Goal: Information Seeking & Learning: Learn about a topic

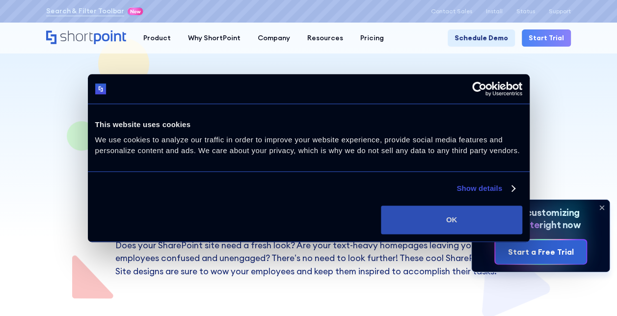
click at [451, 220] on button "OK" at bounding box center [451, 220] width 141 height 28
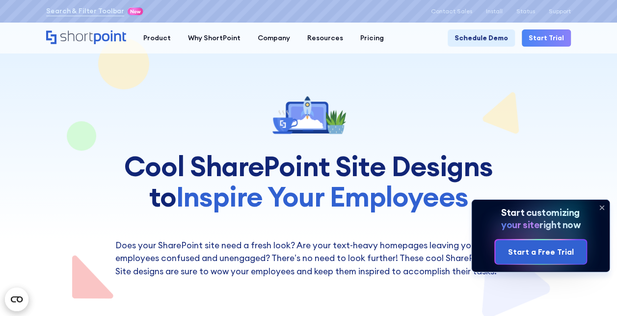
click at [600, 208] on icon at bounding box center [602, 208] width 16 height 16
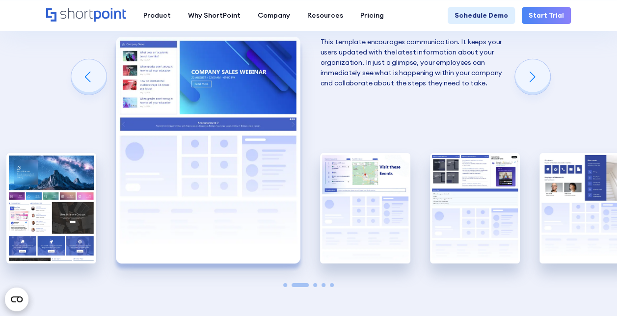
scroll to position [1512, 0]
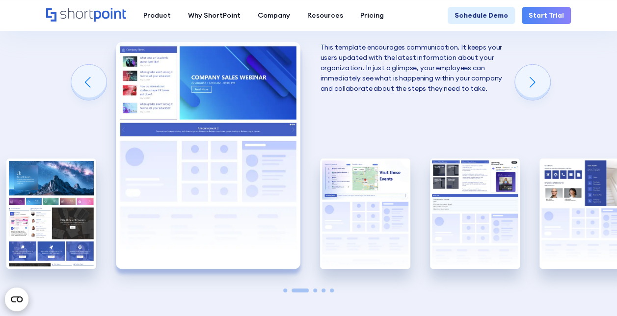
click at [603, 64] on div "Using Cool SharePoint Web Parts to Create an Effective Design Wondering where t…" at bounding box center [308, 67] width 617 height 629
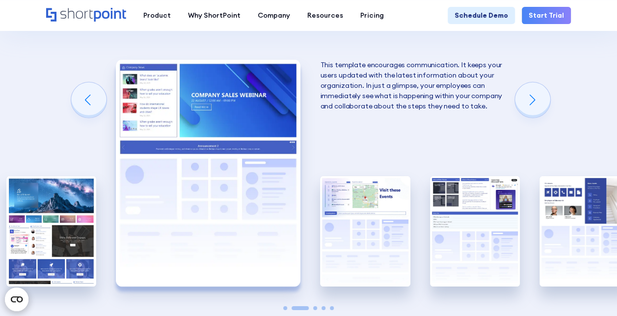
scroll to position [1491, 0]
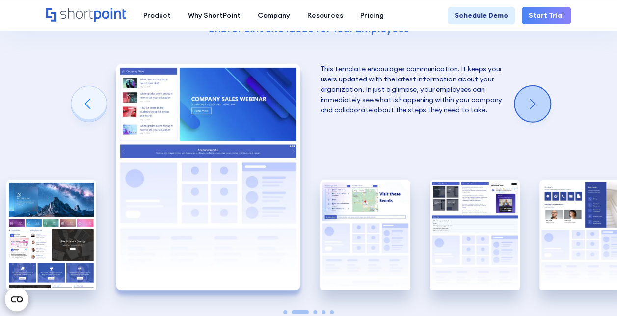
click at [536, 106] on div "Next slide" at bounding box center [532, 103] width 35 height 35
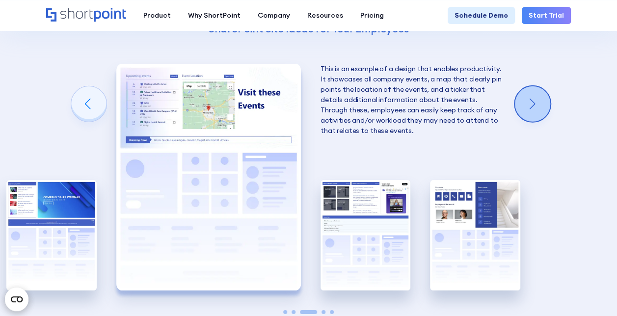
click at [536, 106] on div "Next slide" at bounding box center [532, 103] width 35 height 35
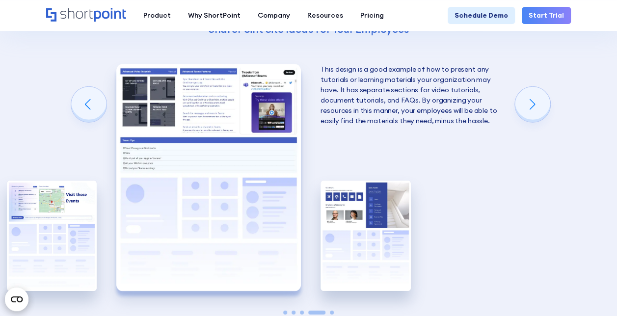
scroll to position [1490, 0]
click at [539, 98] on div "Next slide" at bounding box center [532, 104] width 35 height 35
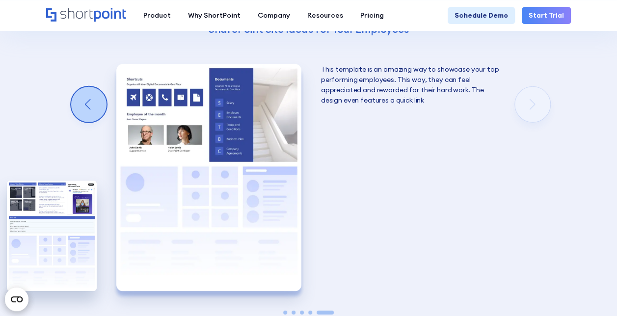
click at [81, 104] on div "Previous slide" at bounding box center [88, 104] width 35 height 35
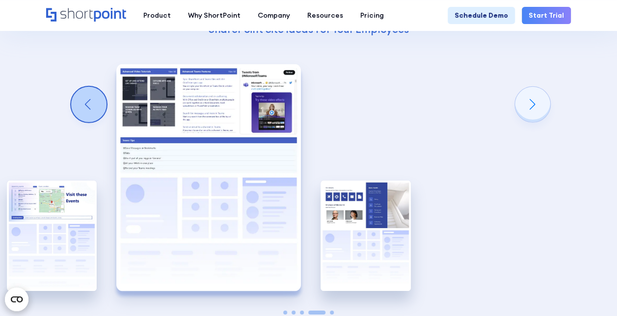
click at [81, 104] on div "Previous slide" at bounding box center [88, 104] width 35 height 35
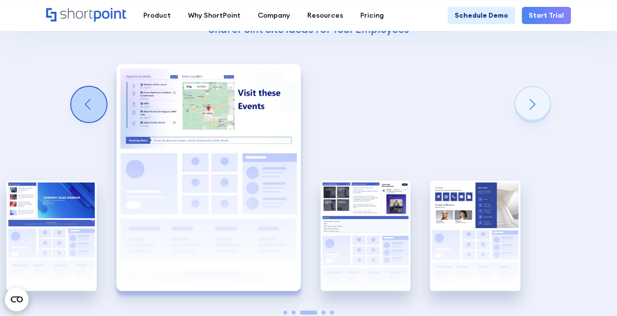
click at [81, 104] on div "Previous slide" at bounding box center [88, 104] width 35 height 35
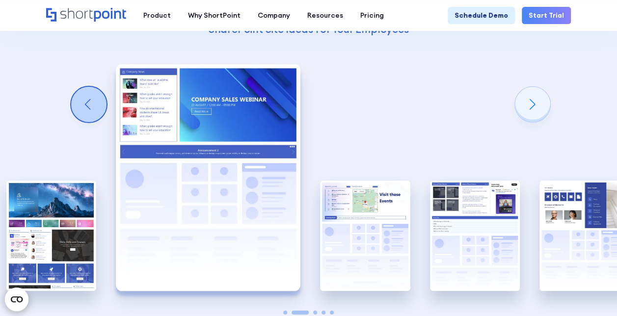
click at [81, 104] on div "Previous slide" at bounding box center [88, 104] width 35 height 35
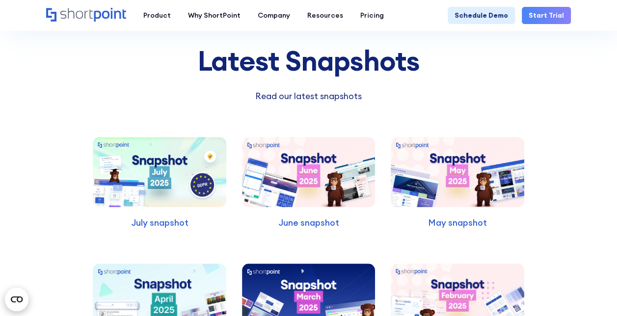
scroll to position [2214, 0]
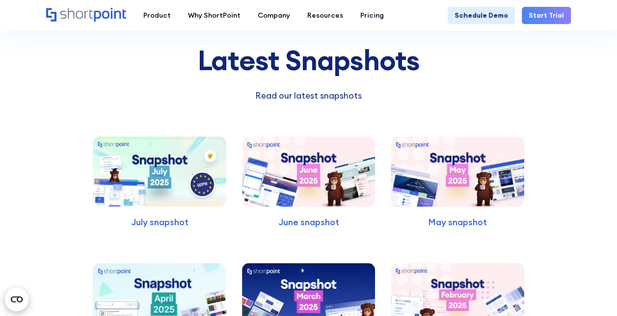
click at [149, 152] on img at bounding box center [160, 172] width 134 height 70
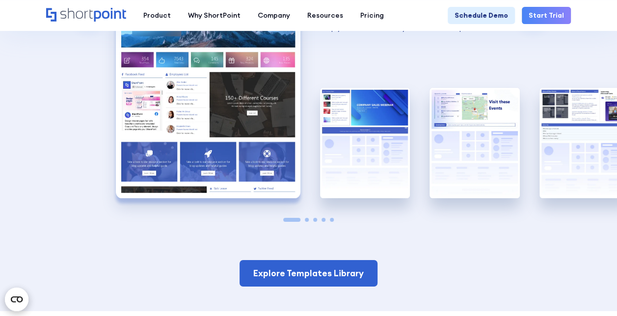
scroll to position [1582, 0]
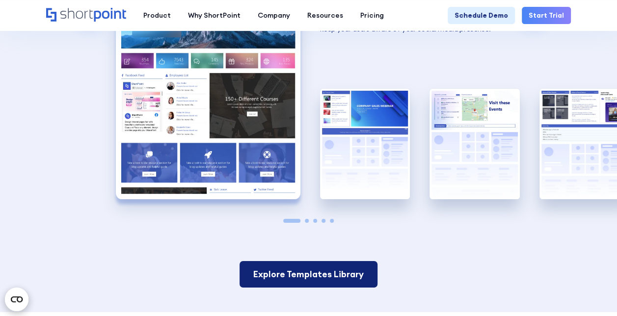
click at [301, 277] on link "Explore Templates Library" at bounding box center [309, 274] width 138 height 27
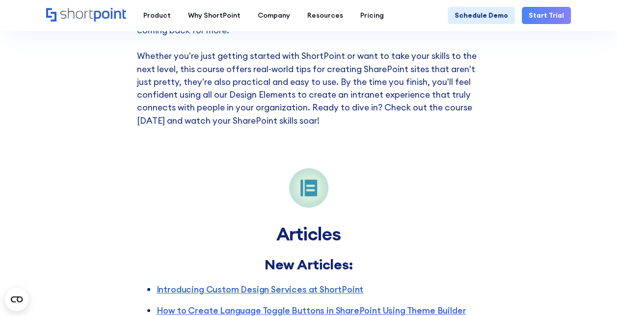
scroll to position [2051, 0]
